Goal: Information Seeking & Learning: Understand process/instructions

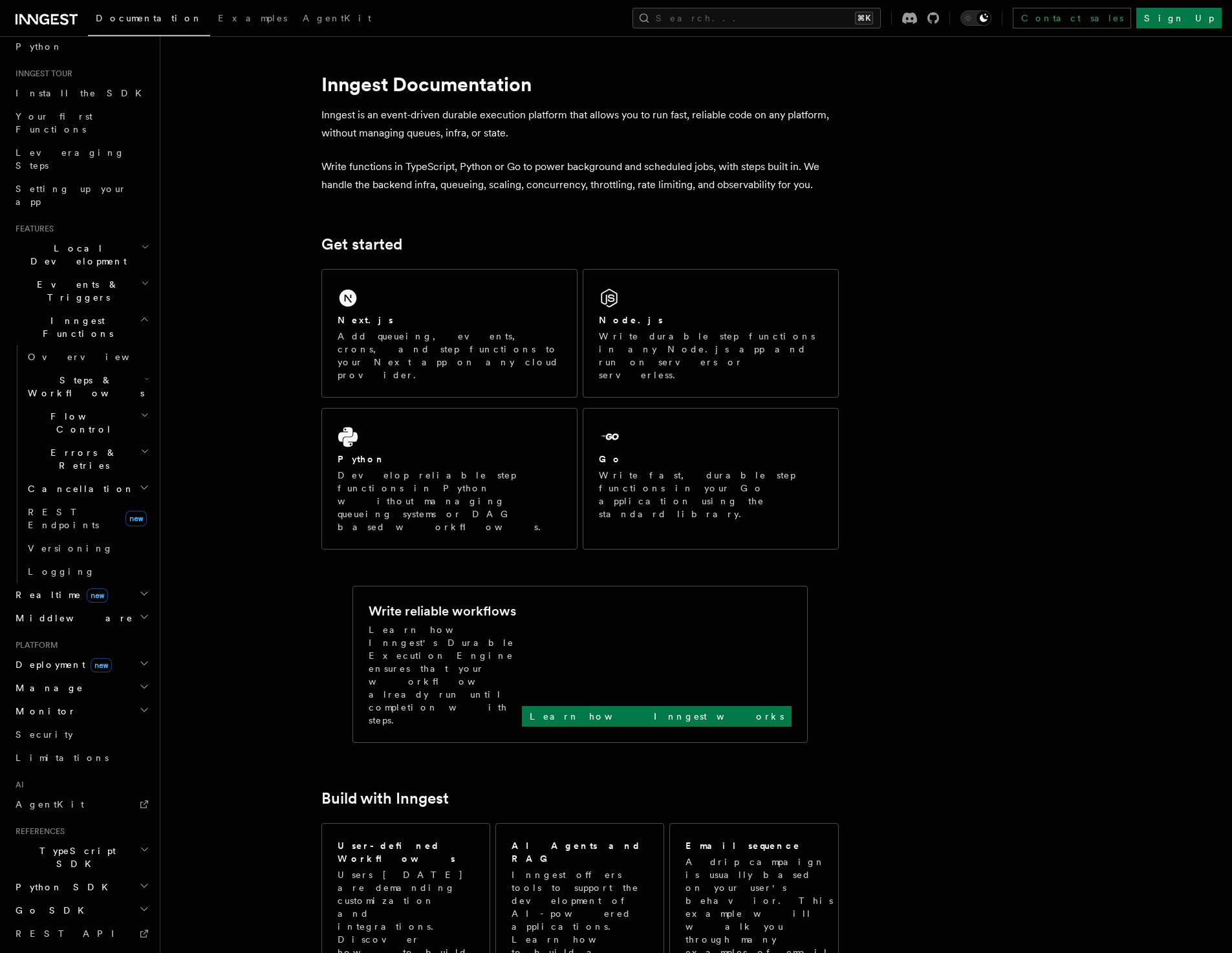
scroll to position [107, 0]
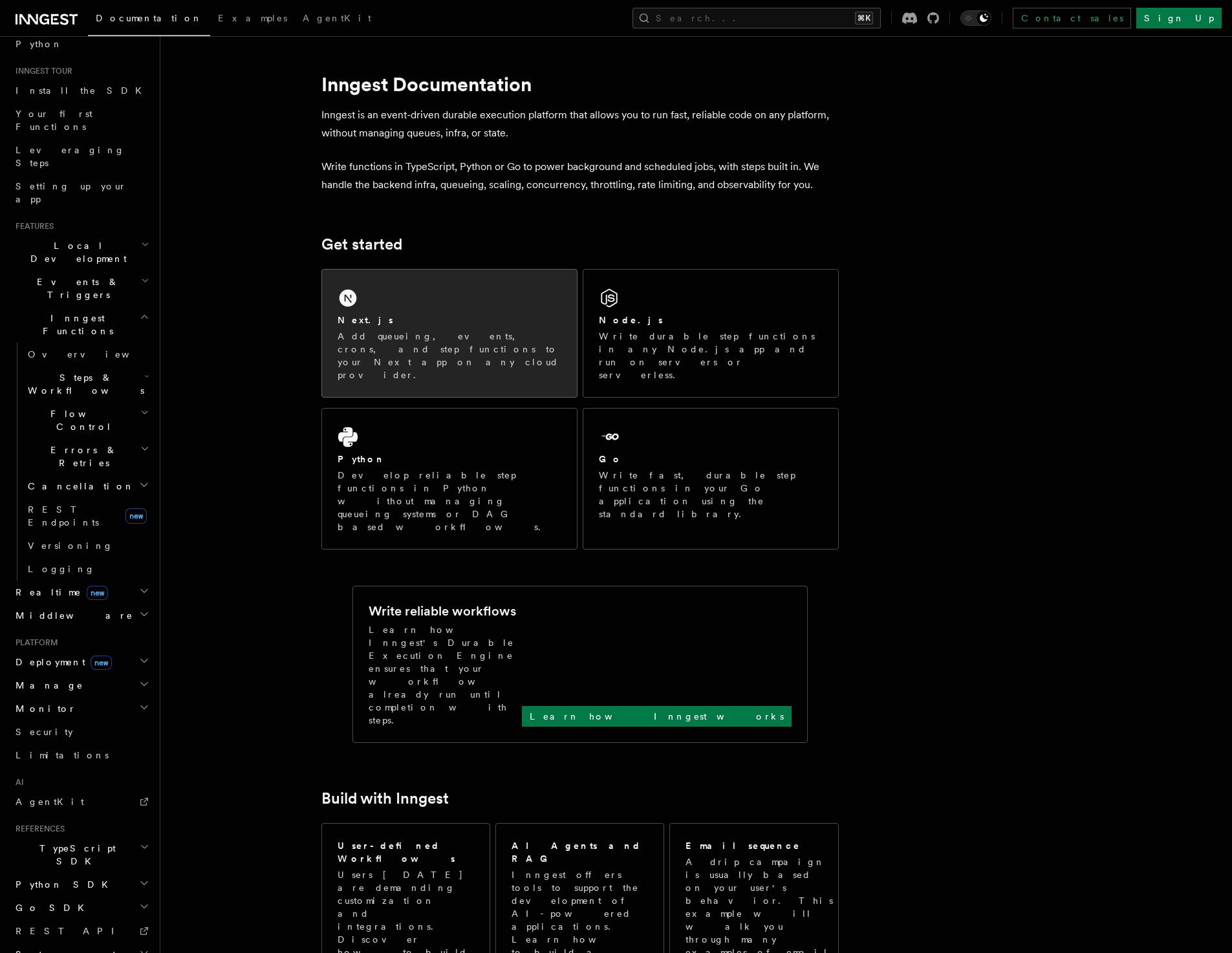
click at [403, 319] on div "Next.js" at bounding box center [449, 320] width 224 height 14
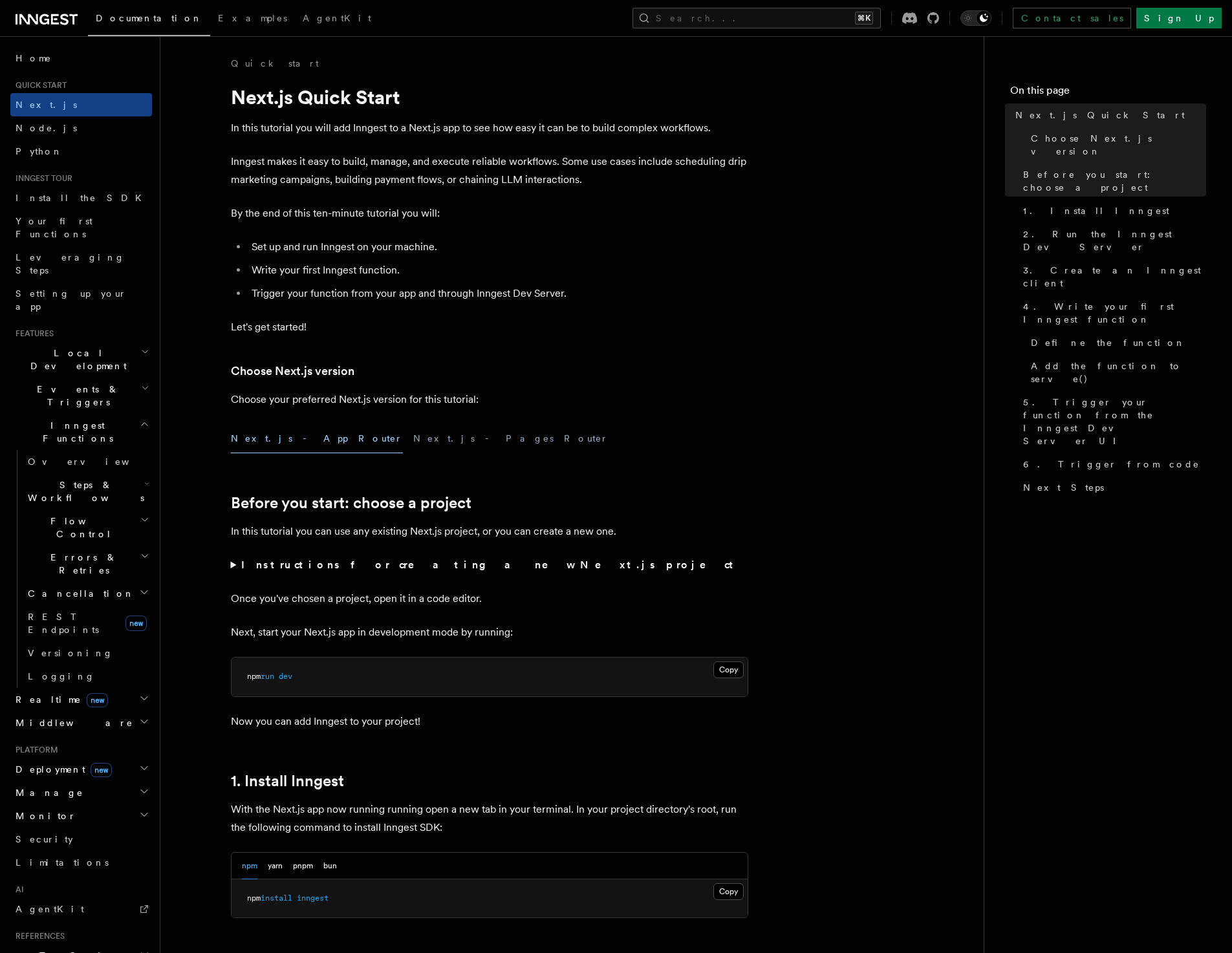
click at [35, 346] on span "Local Development" at bounding box center [75, 359] width 130 height 26
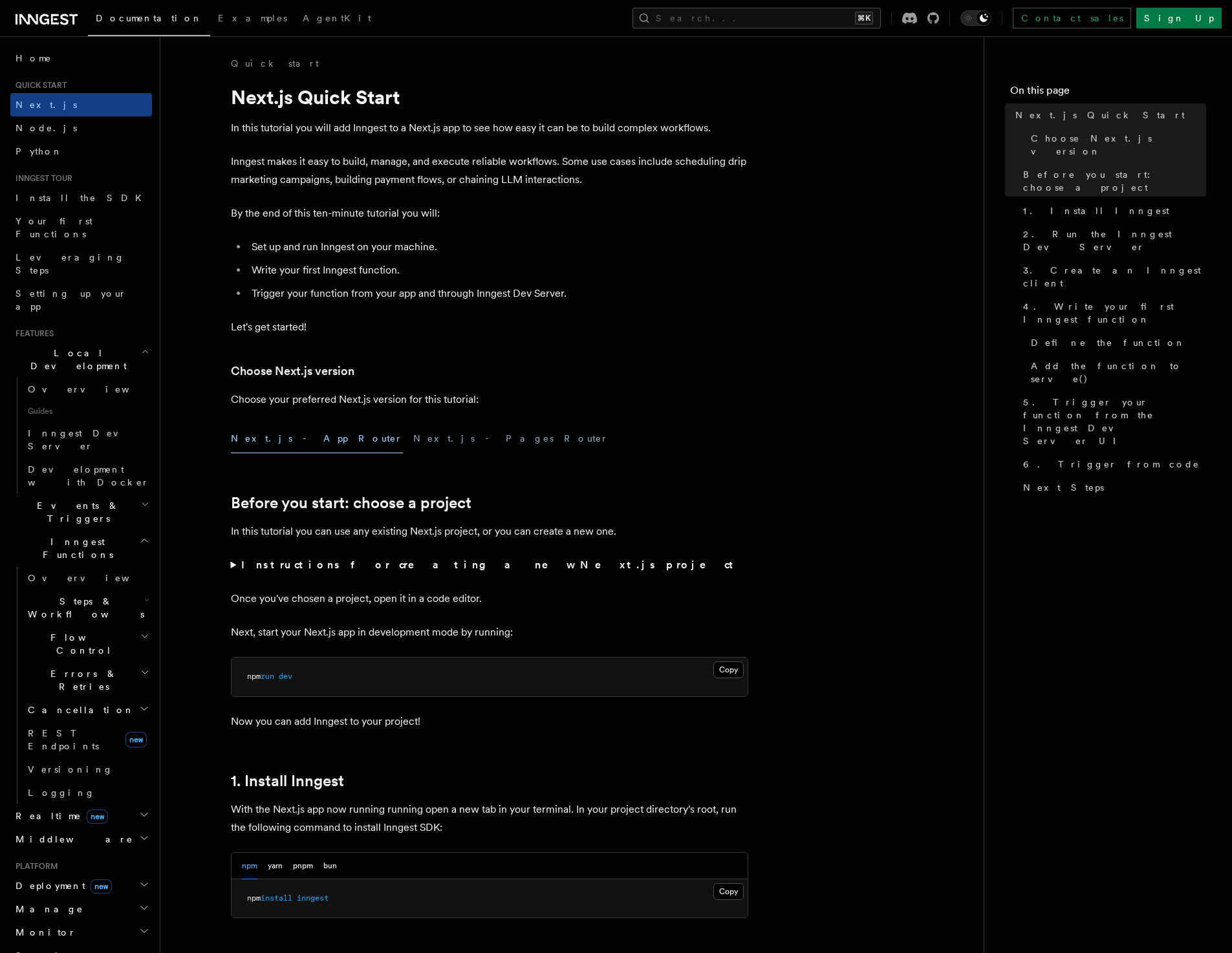
click at [73, 499] on span "Events & Triggers" at bounding box center [75, 512] width 130 height 26
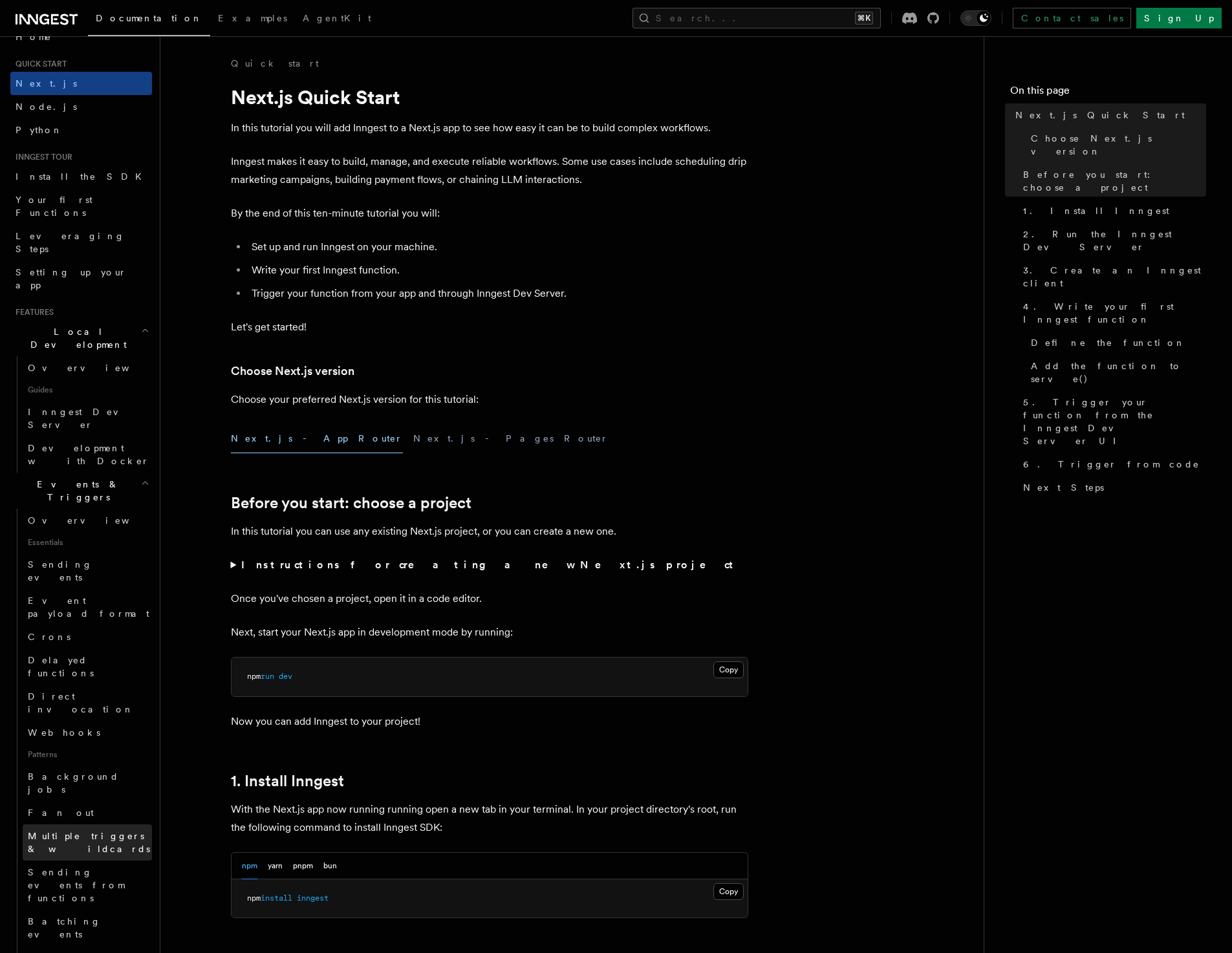
scroll to position [22, 0]
click at [60, 362] on span "Overview" at bounding box center [94, 367] width 133 height 10
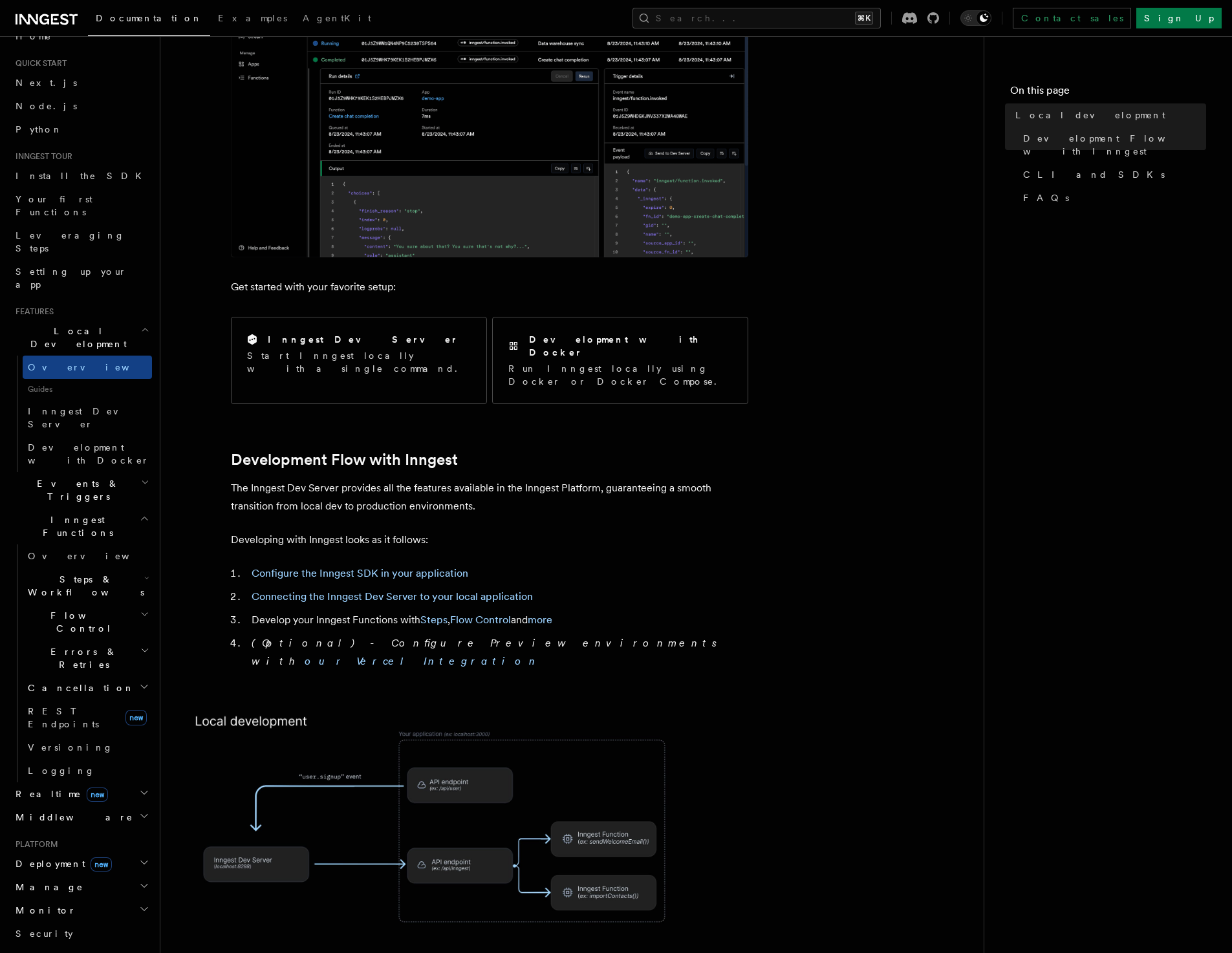
scroll to position [281, 0]
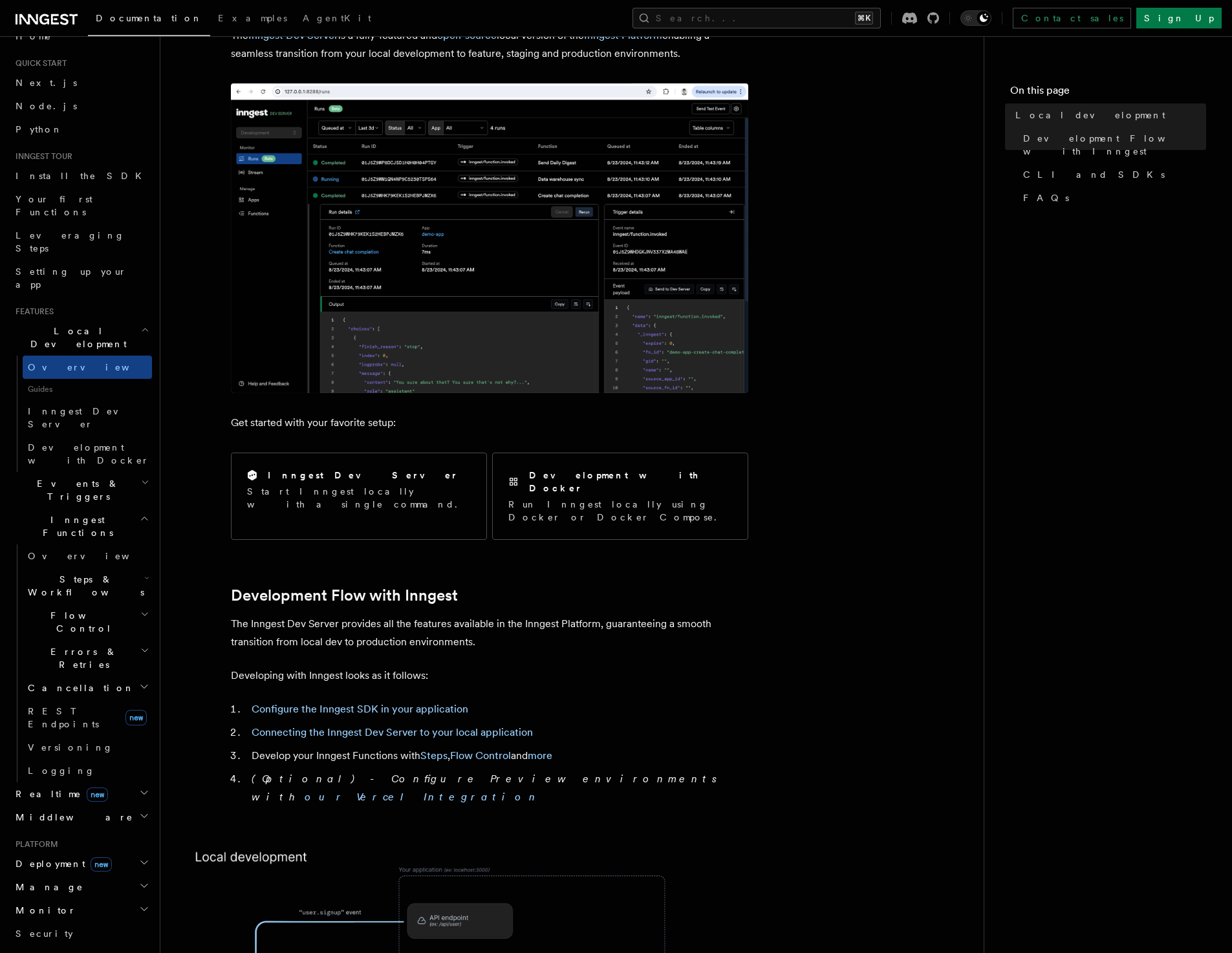
scroll to position [151, 0]
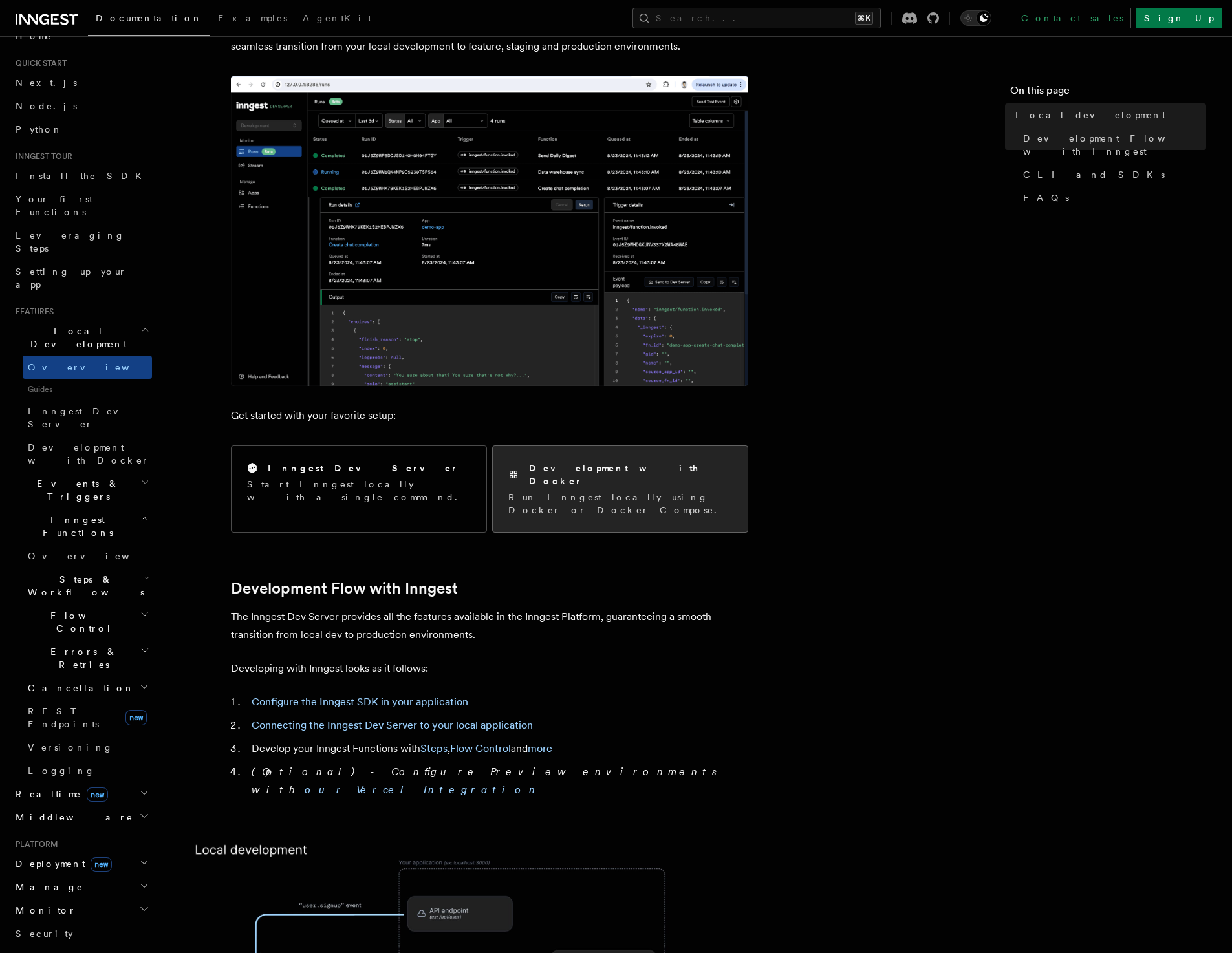
click at [723, 490] on p "Run Inngest locally using Docker or Docker Compose." at bounding box center [620, 503] width 224 height 26
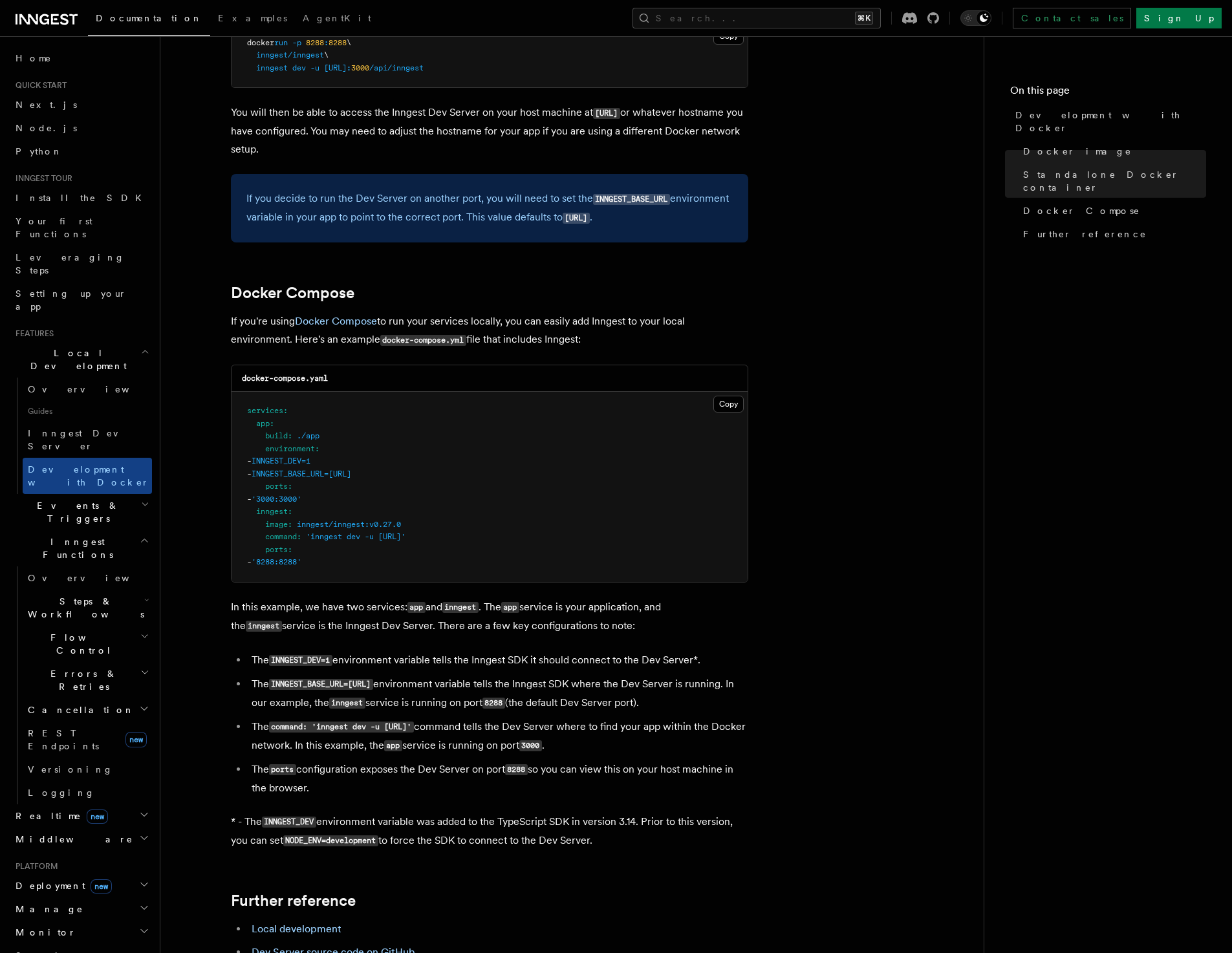
scroll to position [626, 0]
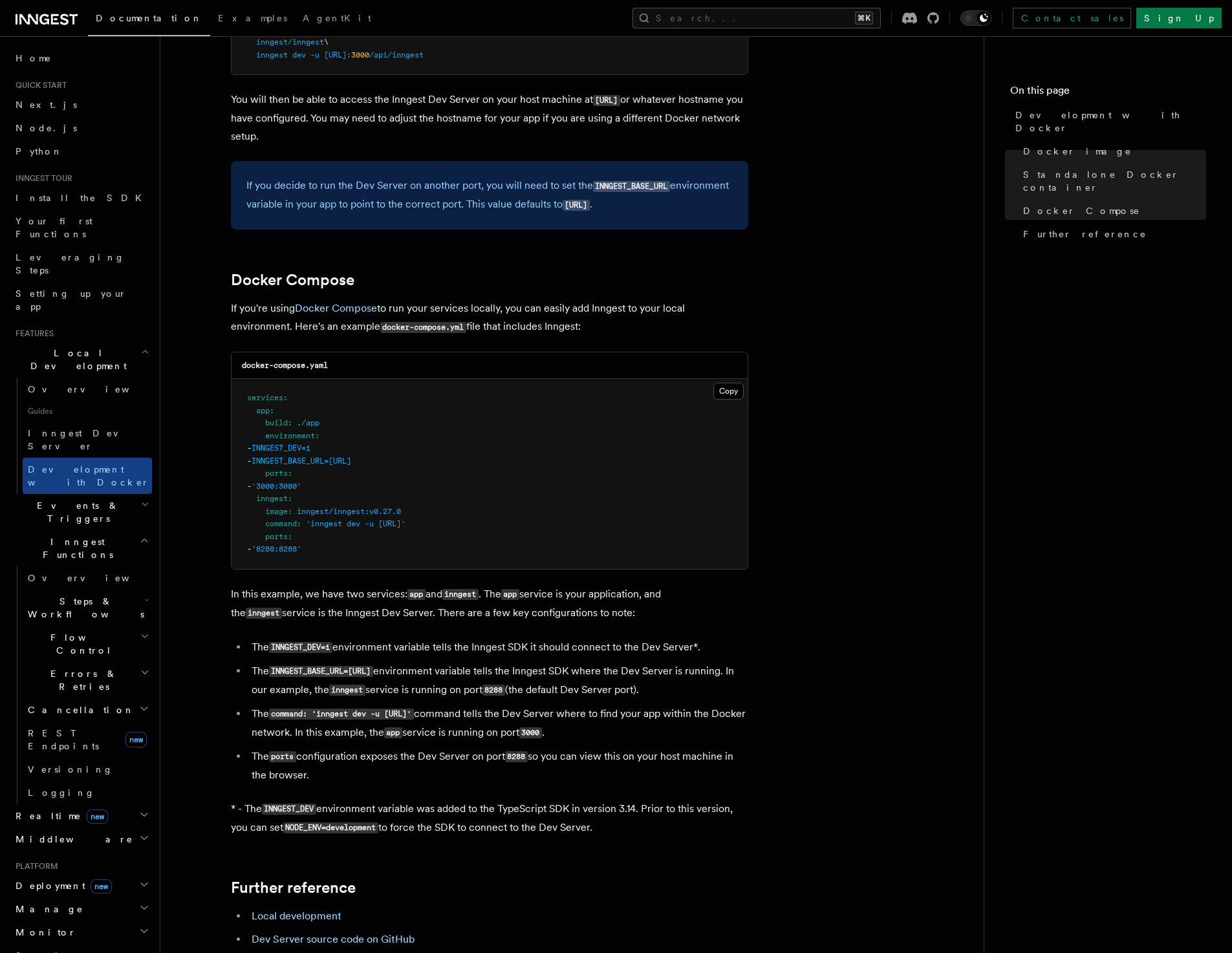
click at [839, 527] on article "Features Local Development Development with Docker Inngest provides a Docker im…" at bounding box center [572, 352] width 781 height 1842
drag, startPoint x: 256, startPoint y: 502, endPoint x: 341, endPoint y: 550, distance: 97.6
click at [341, 550] on pre "services : app : build : ./app environment : - INNGEST_DEV=1 - INNGEST_BASE_URL…" at bounding box center [490, 474] width 516 height 190
copy code "inngest : image : inngest/inngest:v0.27.0 command : 'inngest dev -u http://app:…"
click at [501, 514] on pre "services : app : build : ./app environment : - INNGEST_DEV=1 - INNGEST_BASE_URL…" at bounding box center [490, 474] width 516 height 190
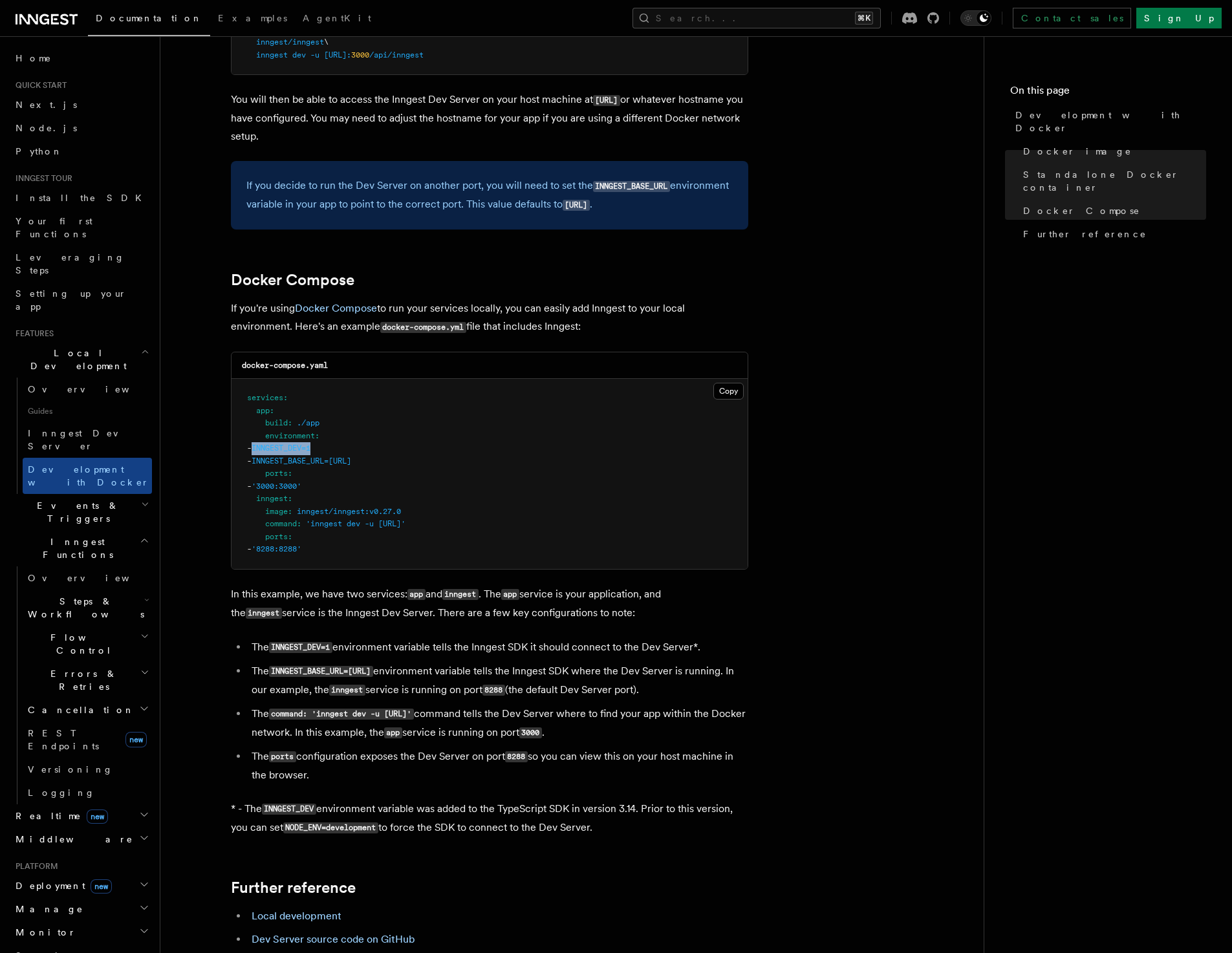
drag, startPoint x: 284, startPoint y: 451, endPoint x: 344, endPoint y: 456, distance: 60.2
click at [344, 456] on pre "services : app : build : ./app environment : - INNGEST_DEV=1 - INNGEST_BASE_URL…" at bounding box center [490, 474] width 516 height 190
copy span "INNGEST_DEV=1"
click at [793, 619] on article "Features Local Development Development with Docker Inngest provides a Docker im…" at bounding box center [572, 352] width 781 height 1842
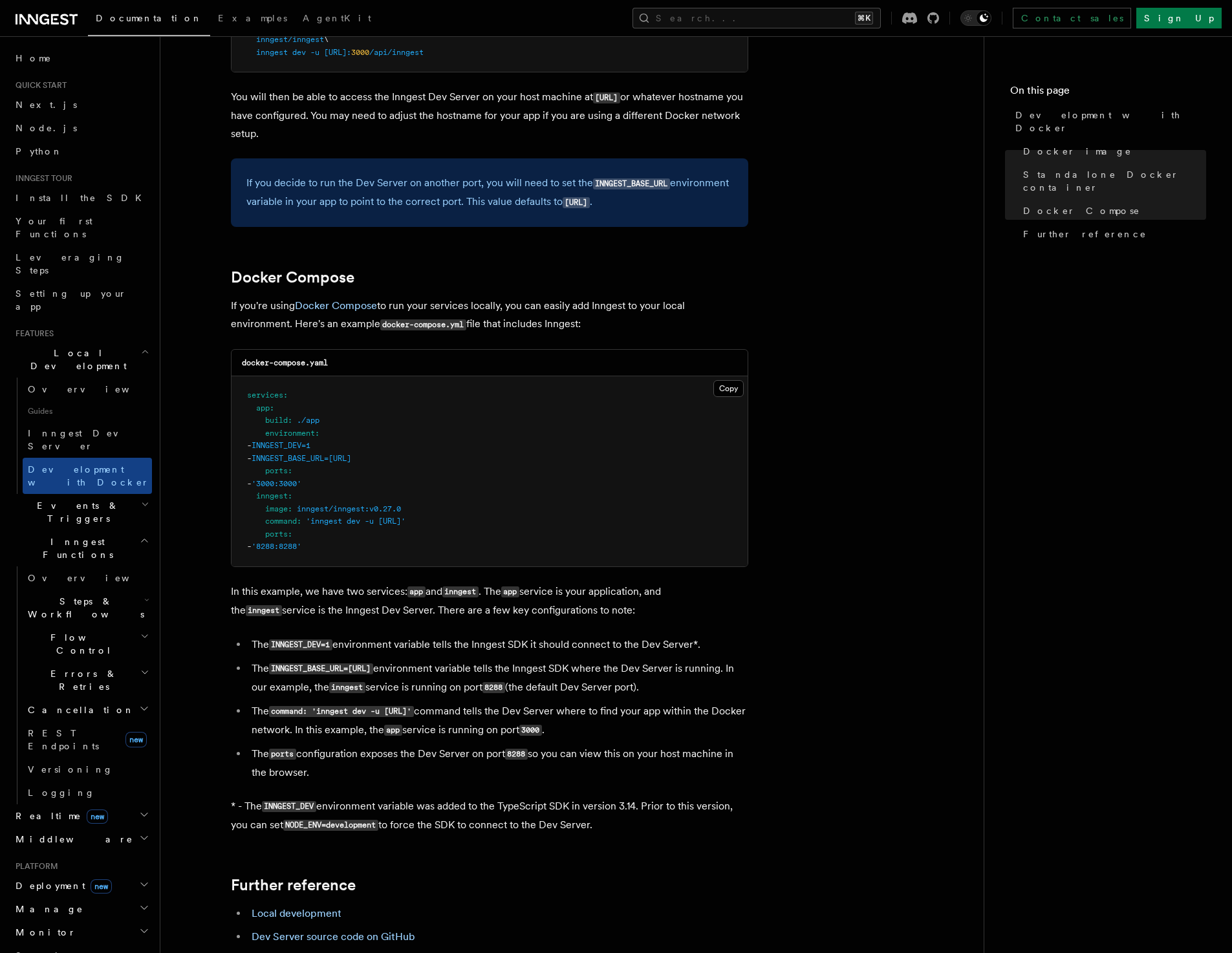
drag, startPoint x: 275, startPoint y: 673, endPoint x: 439, endPoint y: 672, distance: 164.0
click at [373, 672] on code "INNGEST_BASE_URL=http://inngest:8288" at bounding box center [321, 668] width 104 height 11
copy code "INNGEST_BASE_URL=http://inngest:8288"
click at [915, 451] on article "Features Local Development Development with Docker Inngest provides a Docker im…" at bounding box center [572, 350] width 781 height 1842
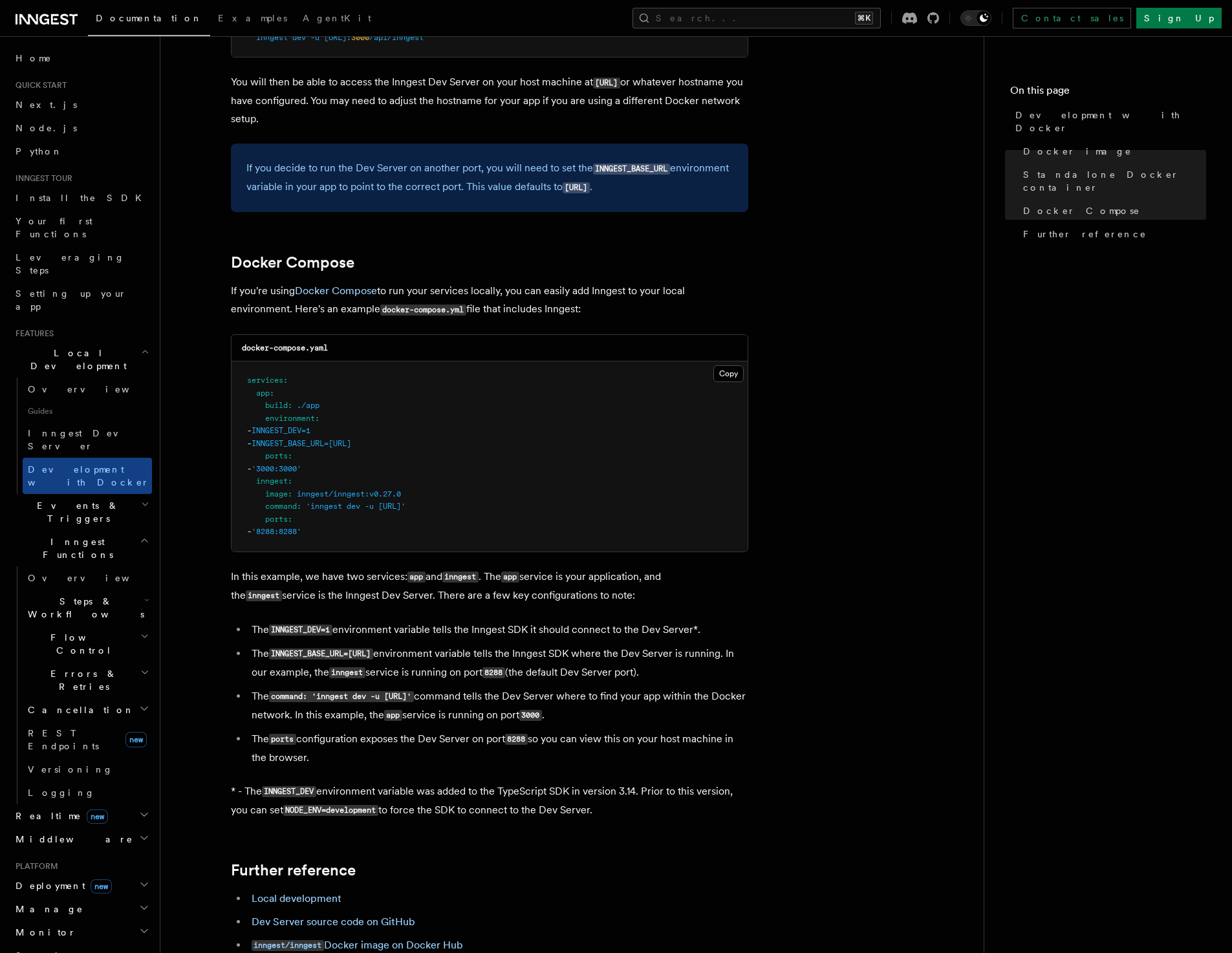
scroll to position [653, 0]
